Goal: Find specific fact: Find specific fact

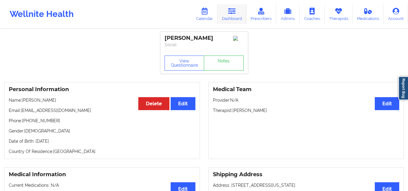
click at [237, 10] on link "Dashboard" at bounding box center [232, 14] width 29 height 20
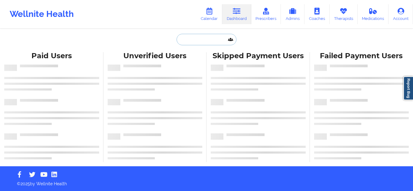
click at [211, 39] on input "text" at bounding box center [206, 39] width 60 height 11
paste input "jabari mc"
type input "jabari mc"
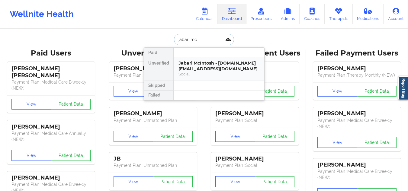
click at [241, 76] on div "Social" at bounding box center [219, 74] width 81 height 5
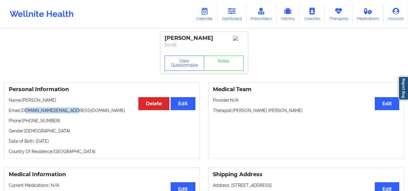
drag, startPoint x: 72, startPoint y: 115, endPoint x: 26, endPoint y: 114, distance: 45.6
click at [26, 114] on p "Email: jabari.mc@sbcglobal.net" at bounding box center [102, 111] width 187 height 6
copy p "jabari.mc@sbcglobal.net"
click at [239, 22] on link "Dashboard" at bounding box center [232, 14] width 29 height 20
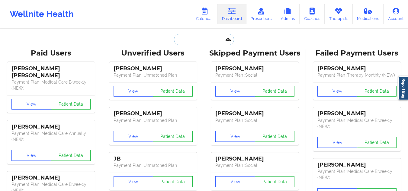
click at [207, 42] on input "text" at bounding box center [204, 39] width 60 height 11
paste input "kramdeen@gmail.com"
type input "kramdeen@gmail.com"
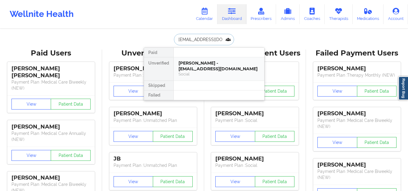
click at [221, 71] on div "Kamini Ramdeen-Chowdhury - kramdeen@gmail.com" at bounding box center [219, 65] width 81 height 11
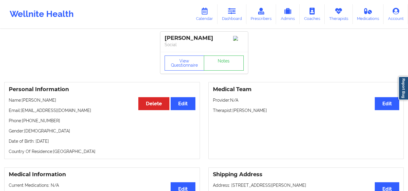
drag, startPoint x: 81, startPoint y: 106, endPoint x: 24, endPoint y: 106, distance: 56.8
click at [24, 103] on p "Name: Kamini Ramdeen-Chowdhury" at bounding box center [102, 100] width 187 height 6
copy p "Kamini Ramdeen-Chowdhury"
click at [226, 14] on link "Dashboard" at bounding box center [232, 14] width 29 height 20
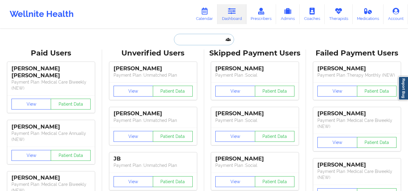
click at [208, 34] on input "text" at bounding box center [204, 39] width 60 height 11
paste input "enriqueztwb@gmail.com"
type input "enriqueztwb@gmail.com"
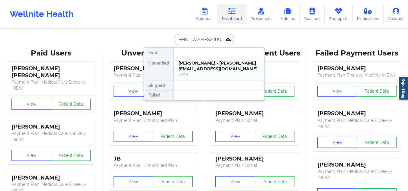
click at [221, 70] on div "LOUIS ALLRED - enriqueztwb@gmail.com" at bounding box center [219, 65] width 81 height 11
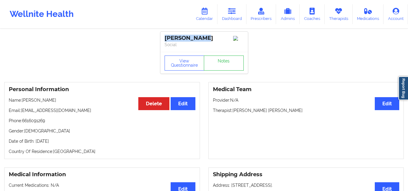
drag, startPoint x: 208, startPoint y: 34, endPoint x: 161, endPoint y: 32, distance: 47.5
click at [161, 32] on div "LOUIS ALLRED Social" at bounding box center [204, 42] width 88 height 20
copy div "LOUIS ALLRED"
click at [223, 13] on link "Dashboard" at bounding box center [232, 14] width 29 height 20
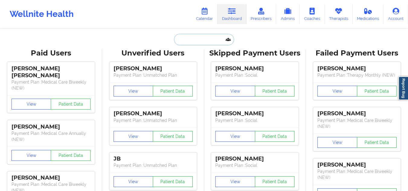
click at [209, 34] on input "text" at bounding box center [204, 39] width 60 height 11
paste input "rakurang42@gmail.com"
type input "rakurang42@gmail.com"
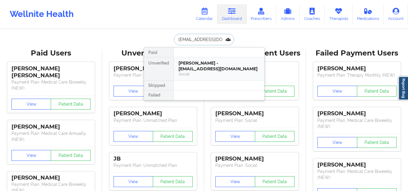
click at [221, 73] on div "Social" at bounding box center [219, 74] width 81 height 5
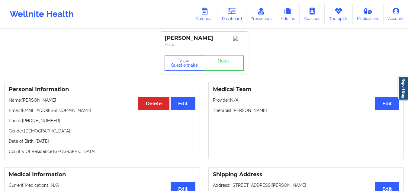
drag, startPoint x: 214, startPoint y: 39, endPoint x: 162, endPoint y: 39, distance: 51.7
click at [162, 39] on div "Stella Akurang Social" at bounding box center [204, 42] width 88 height 20
copy div "Stella Akurang"
